Goal: Transaction & Acquisition: Purchase product/service

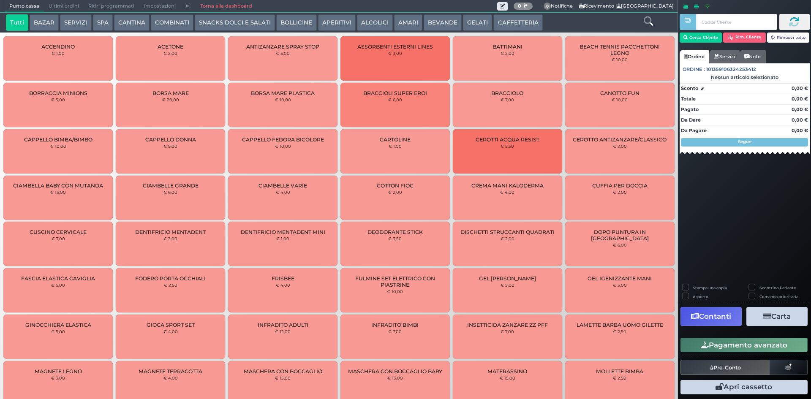
click at [519, 23] on button "CAFFETTERIA" at bounding box center [517, 22] width 49 height 17
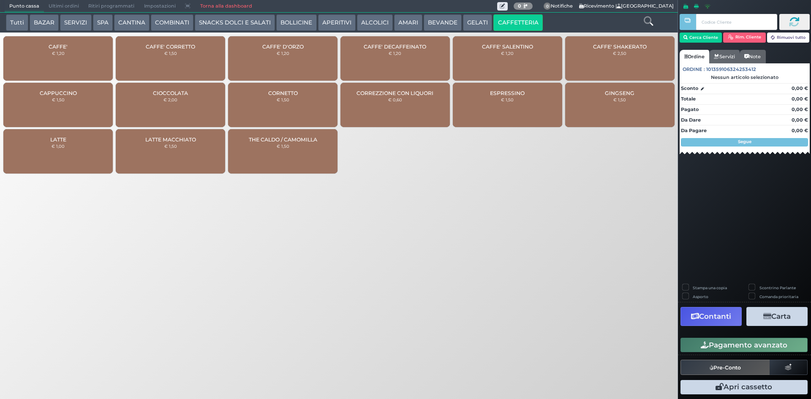
click at [84, 57] on div "CAFFE' € 1,20" at bounding box center [57, 58] width 109 height 44
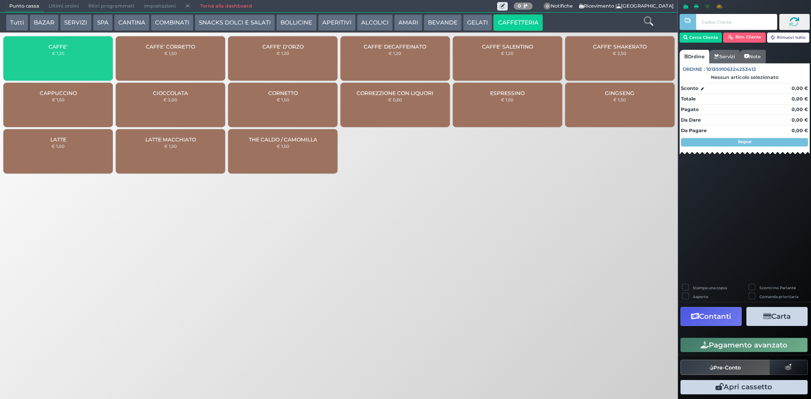
click at [84, 57] on div "CAFFE' € 1,20" at bounding box center [57, 58] width 109 height 44
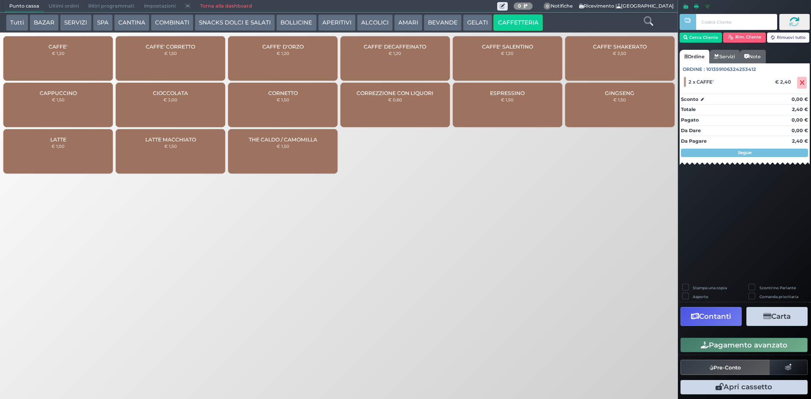
drag, startPoint x: 705, startPoint y: 331, endPoint x: 708, endPoint y: 338, distance: 7.6
click at [708, 335] on div "Stampa una copia Scontrino Parlante Asporto Comanda prioritaria Contanti Carta …" at bounding box center [744, 340] width 133 height 113
click at [708, 338] on div "Pagamento avanzato" at bounding box center [744, 345] width 133 height 19
click at [741, 364] on button "Pre-Conto" at bounding box center [726, 367] width 90 height 15
click at [805, 84] on span at bounding box center [802, 83] width 10 height 12
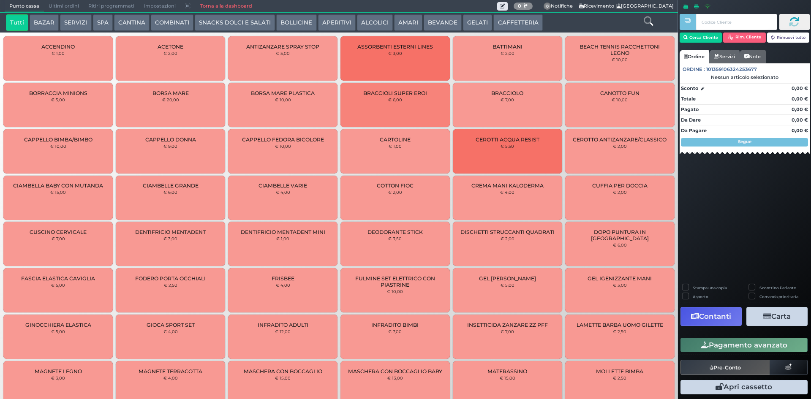
click at [450, 20] on button "BEVANDE" at bounding box center [443, 22] width 38 height 17
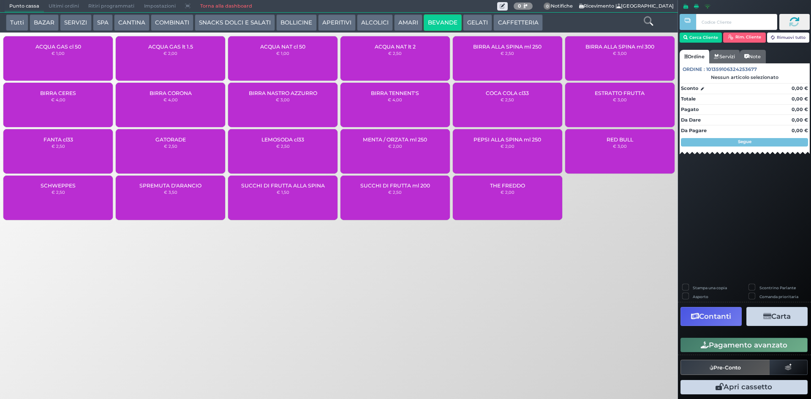
drag, startPoint x: 399, startPoint y: 57, endPoint x: 409, endPoint y: 66, distance: 12.9
click at [399, 58] on div "ACQUA NAT lt 2 € 2,50" at bounding box center [394, 58] width 109 height 44
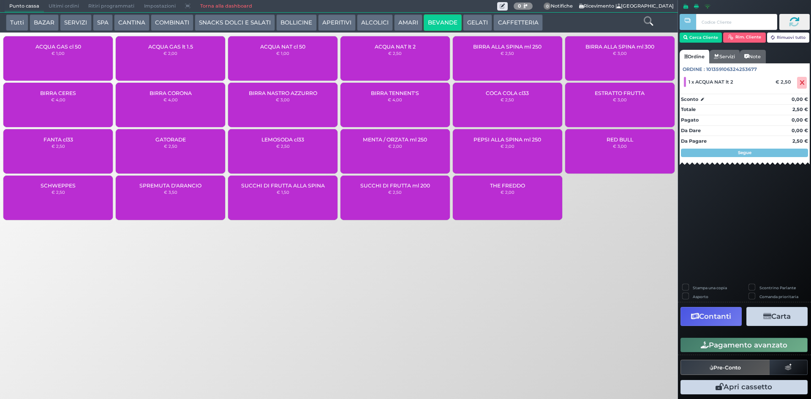
click at [729, 345] on button "Pagamento avanzato" at bounding box center [744, 345] width 127 height 14
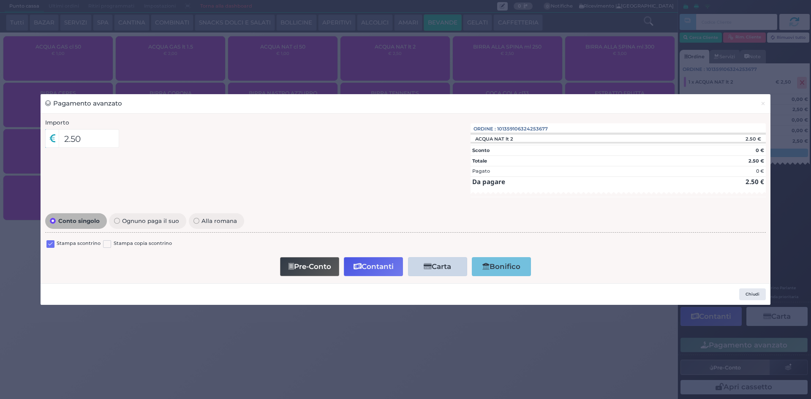
drag, startPoint x: 54, startPoint y: 243, endPoint x: 174, endPoint y: 258, distance: 120.9
click at [54, 242] on div "Stampa scontrino" at bounding box center [73, 245] width 54 height 10
click at [52, 244] on label at bounding box center [50, 244] width 8 height 8
click at [0, 0] on input "checkbox" at bounding box center [0, 0] width 0 height 0
click at [350, 261] on button "Contanti" at bounding box center [373, 266] width 59 height 19
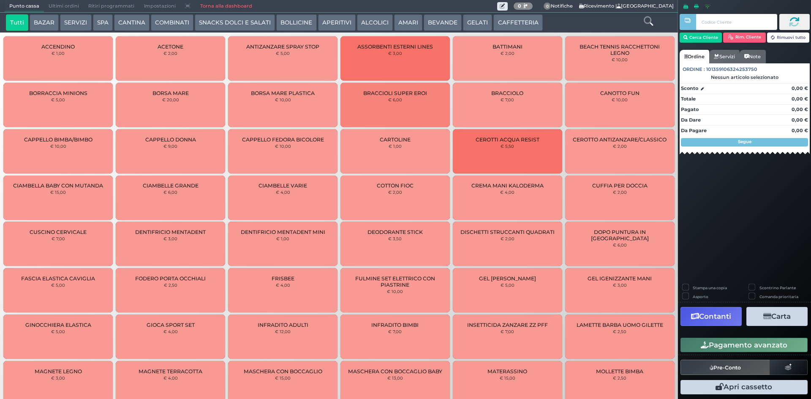
click at [51, 8] on span "Ultimi ordini" at bounding box center [64, 6] width 40 height 12
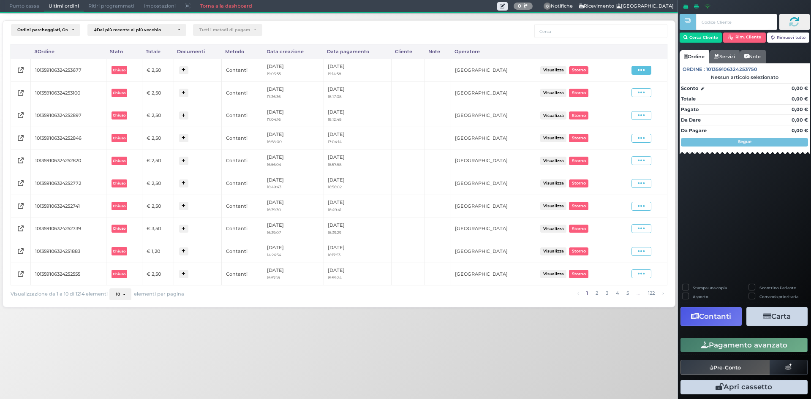
click at [644, 71] on icon at bounding box center [641, 70] width 7 height 8
click at [618, 98] on span "Ristampa Pre-Conto" at bounding box center [621, 94] width 35 height 14
click at [30, 9] on span "Punto cassa" at bounding box center [24, 6] width 39 height 12
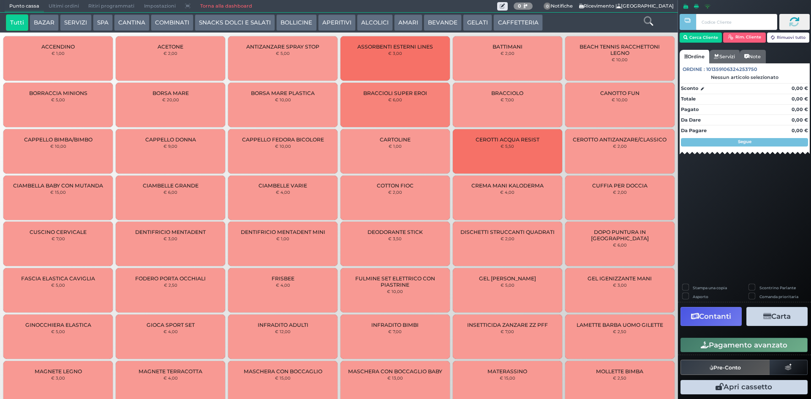
click at [509, 18] on button "CAFFETTERIA" at bounding box center [517, 22] width 49 height 17
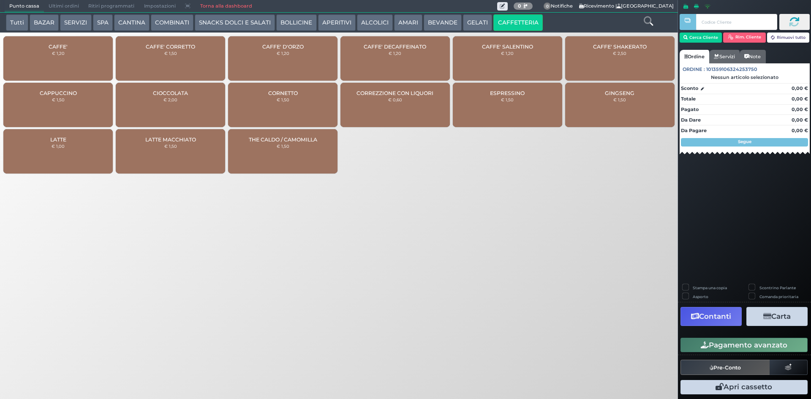
click at [93, 66] on div "CAFFE' € 1,20" at bounding box center [57, 58] width 109 height 44
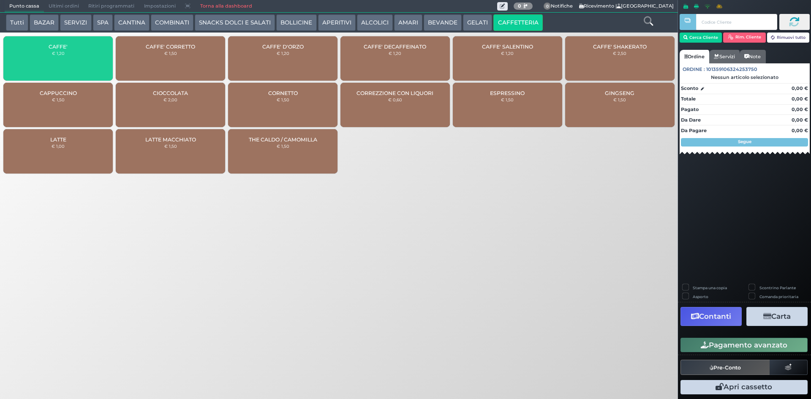
click at [93, 65] on div "CAFFE' € 1,20" at bounding box center [57, 58] width 109 height 44
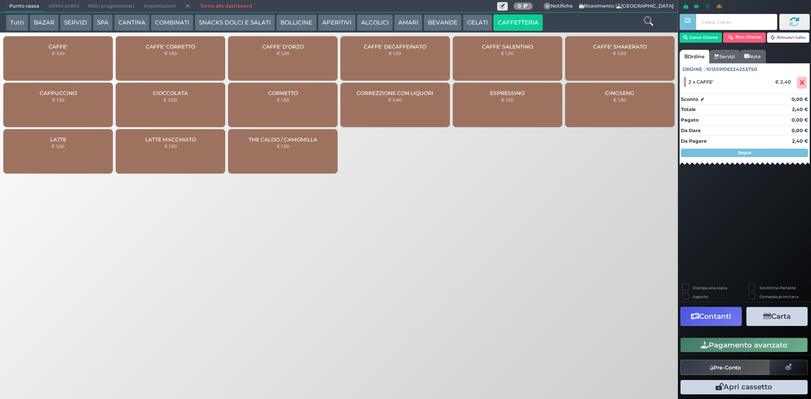
click at [733, 348] on button "Pagamento avanzato" at bounding box center [744, 345] width 127 height 14
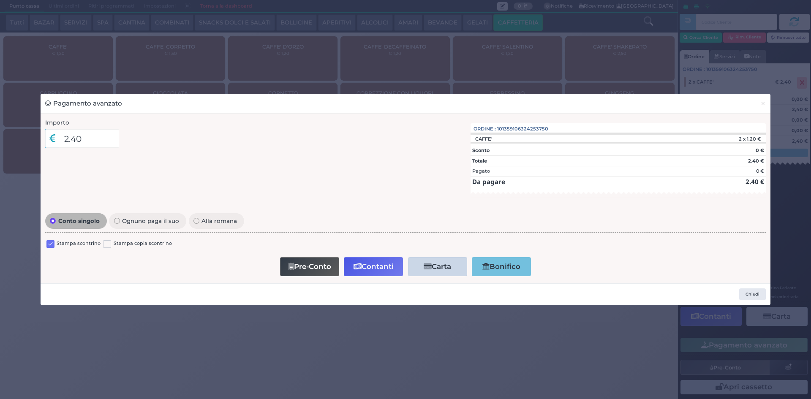
click at [52, 244] on label at bounding box center [50, 244] width 8 height 8
click at [0, 0] on input "checkbox" at bounding box center [0, 0] width 0 height 0
click at [371, 268] on button "Contanti" at bounding box center [373, 266] width 59 height 19
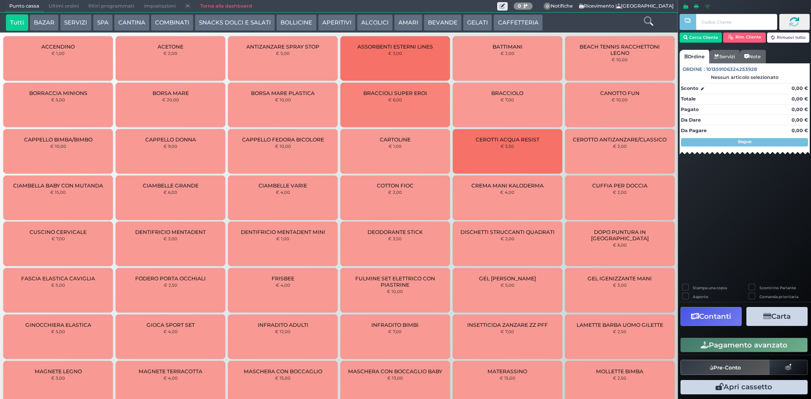
click at [60, 7] on span "Ultimi ordini" at bounding box center [64, 6] width 40 height 12
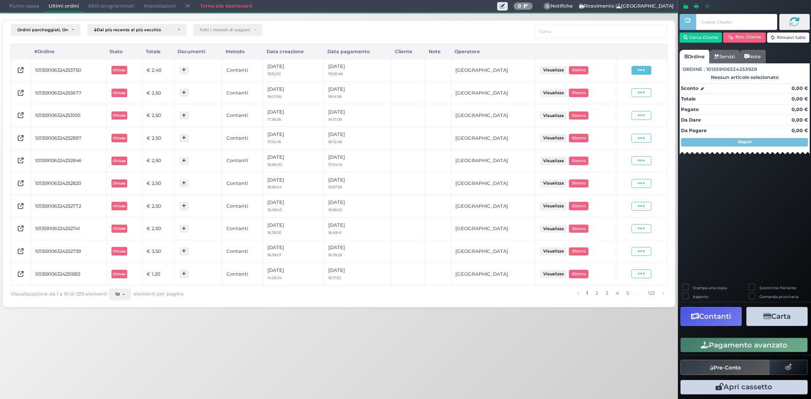
click at [636, 70] on span at bounding box center [642, 70] width 20 height 9
click at [621, 100] on span "Ristampa Pre-Conto" at bounding box center [621, 94] width 35 height 14
